Goal: Navigation & Orientation: Find specific page/section

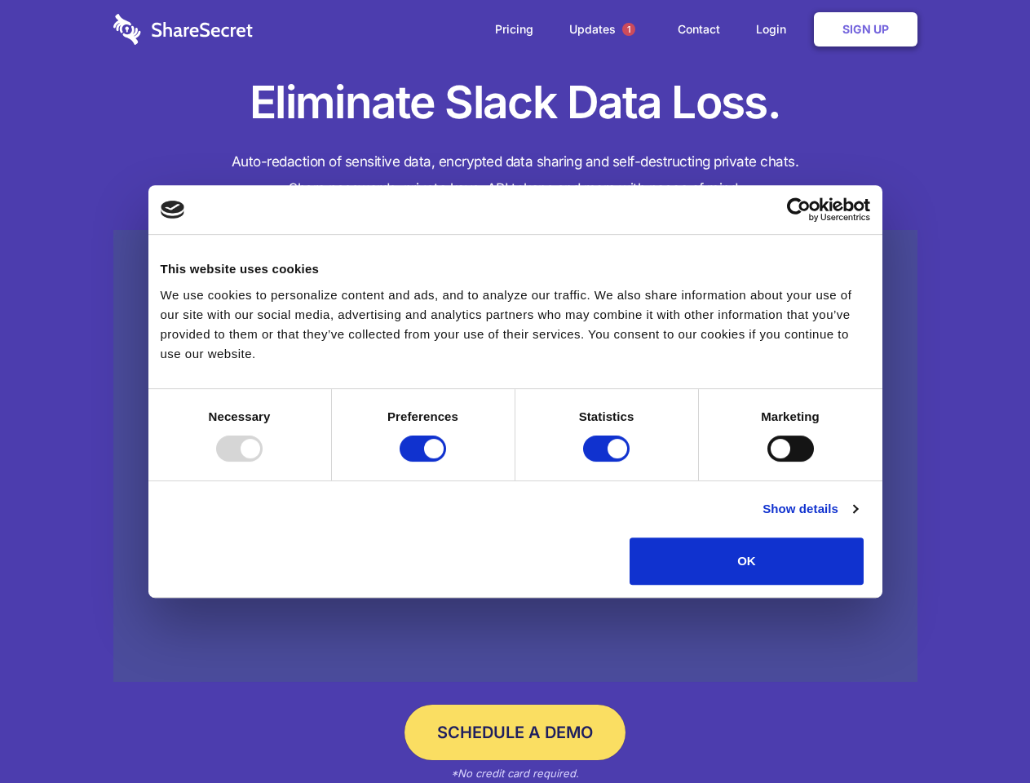
click at [263, 462] on div at bounding box center [239, 448] width 46 height 26
click at [446, 462] on input "Preferences" at bounding box center [423, 448] width 46 height 26
checkbox input "false"
click at [608, 462] on input "Statistics" at bounding box center [606, 448] width 46 height 26
checkbox input "false"
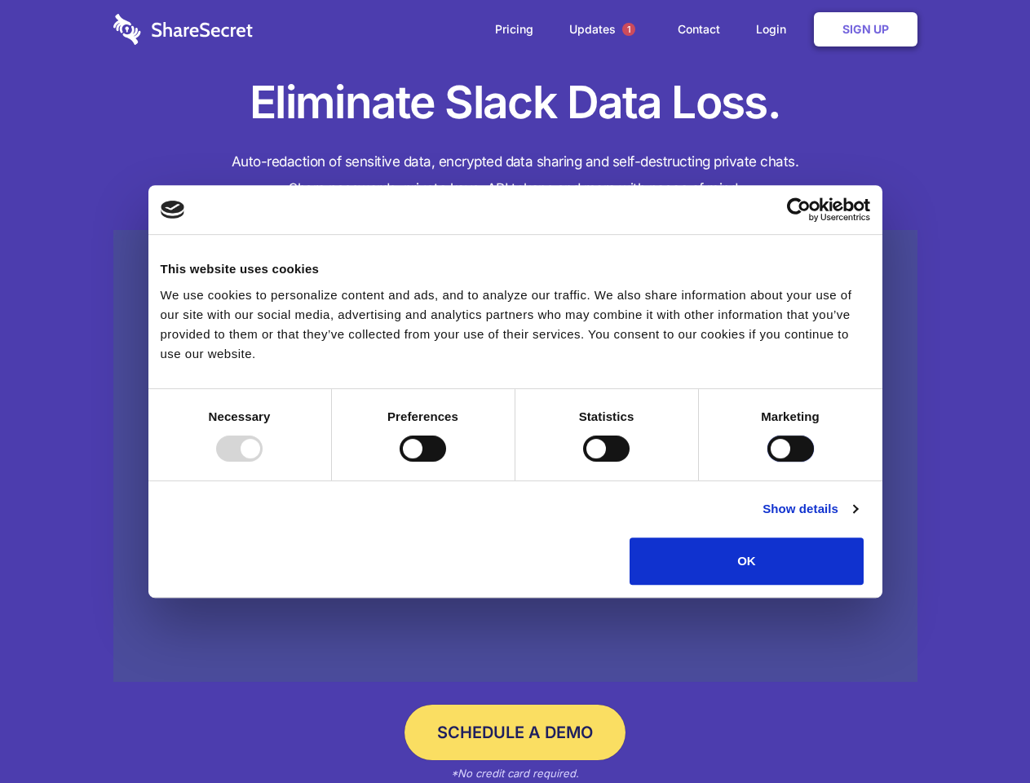
click at [767, 462] on input "Marketing" at bounding box center [790, 448] width 46 height 26
checkbox input "true"
click at [857, 519] on link "Show details" at bounding box center [809, 509] width 95 height 20
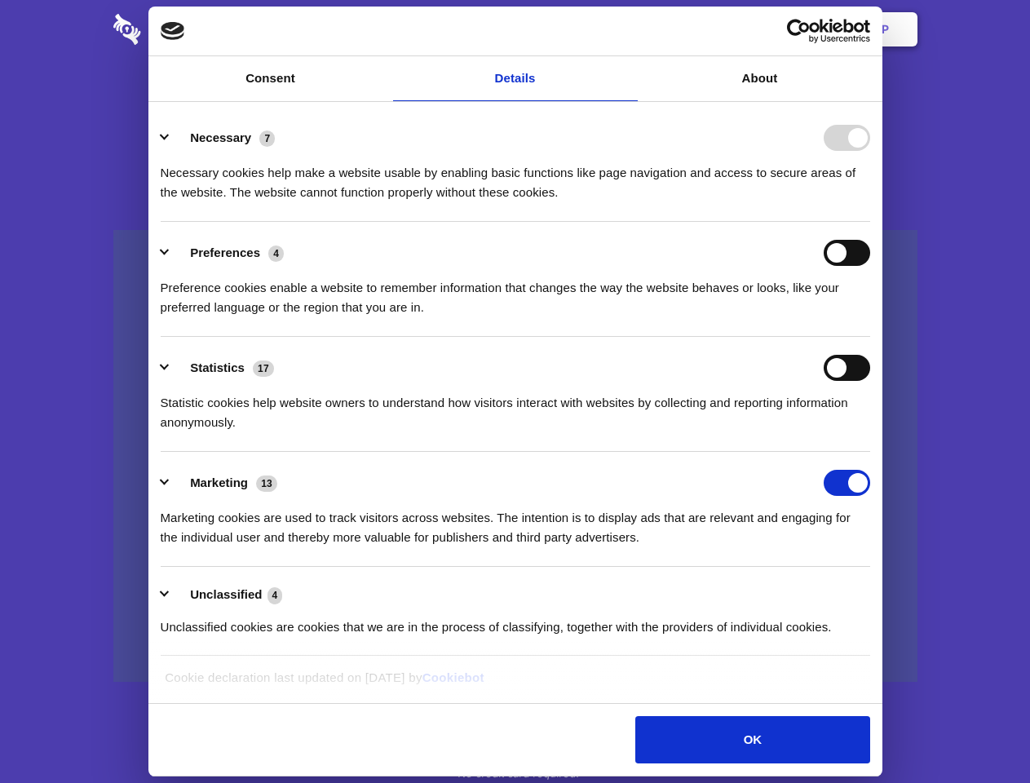
click at [870, 202] on div "Necessary cookies help make a website usable by enabling basic functions like p…" at bounding box center [515, 176] width 709 height 51
click at [628, 29] on span "1" at bounding box center [628, 29] width 13 height 13
